Goal: Find specific page/section: Find specific page/section

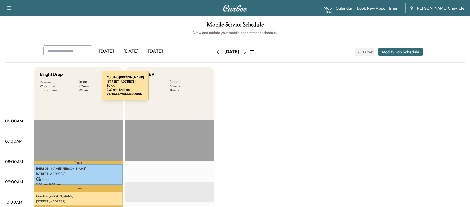
scroll to position [102, 0]
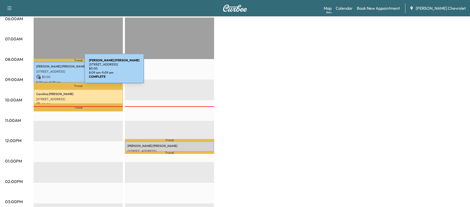
click at [46, 71] on p "[STREET_ADDRESS]" at bounding box center [78, 71] width 84 height 4
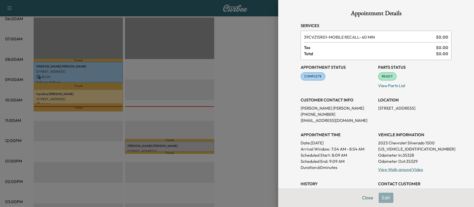
click at [251, 119] on div at bounding box center [237, 103] width 474 height 207
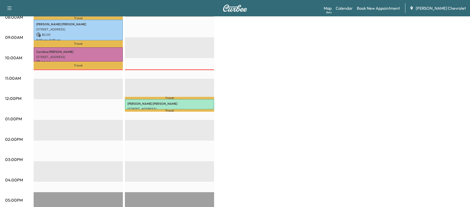
scroll to position [153, 0]
